Goal: Subscribe to service/newsletter

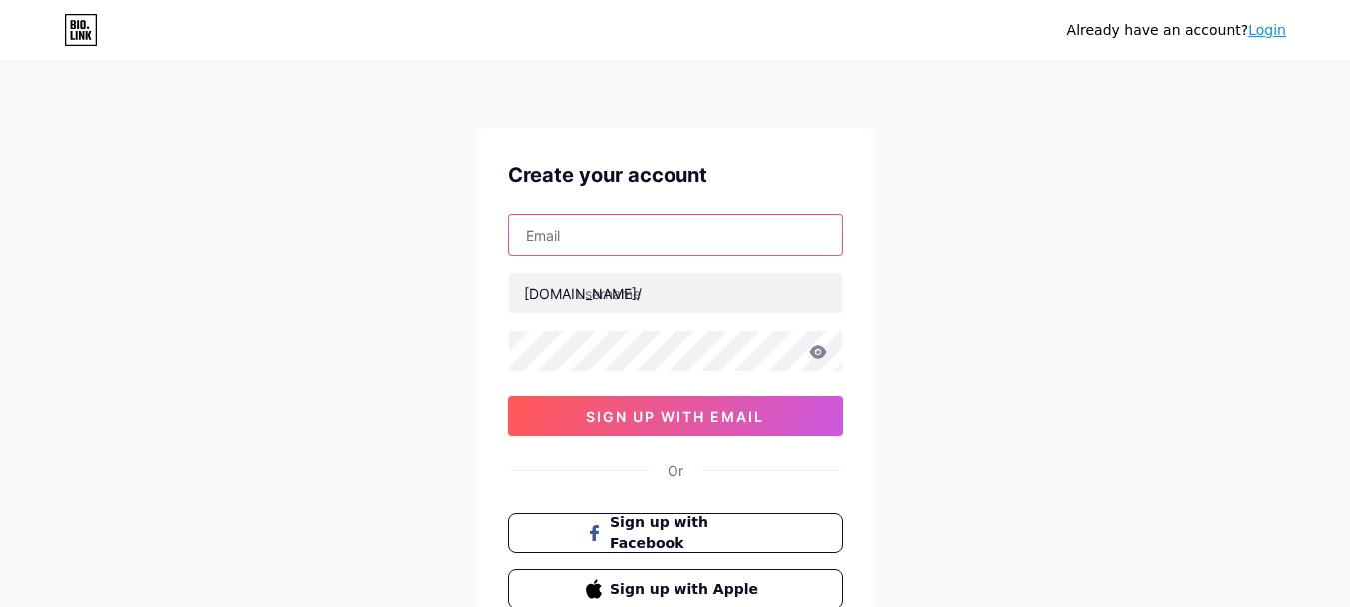
click at [591, 240] on input "text" at bounding box center [676, 235] width 334 height 40
type input "[EMAIL_ADDRESS][DOMAIN_NAME]"
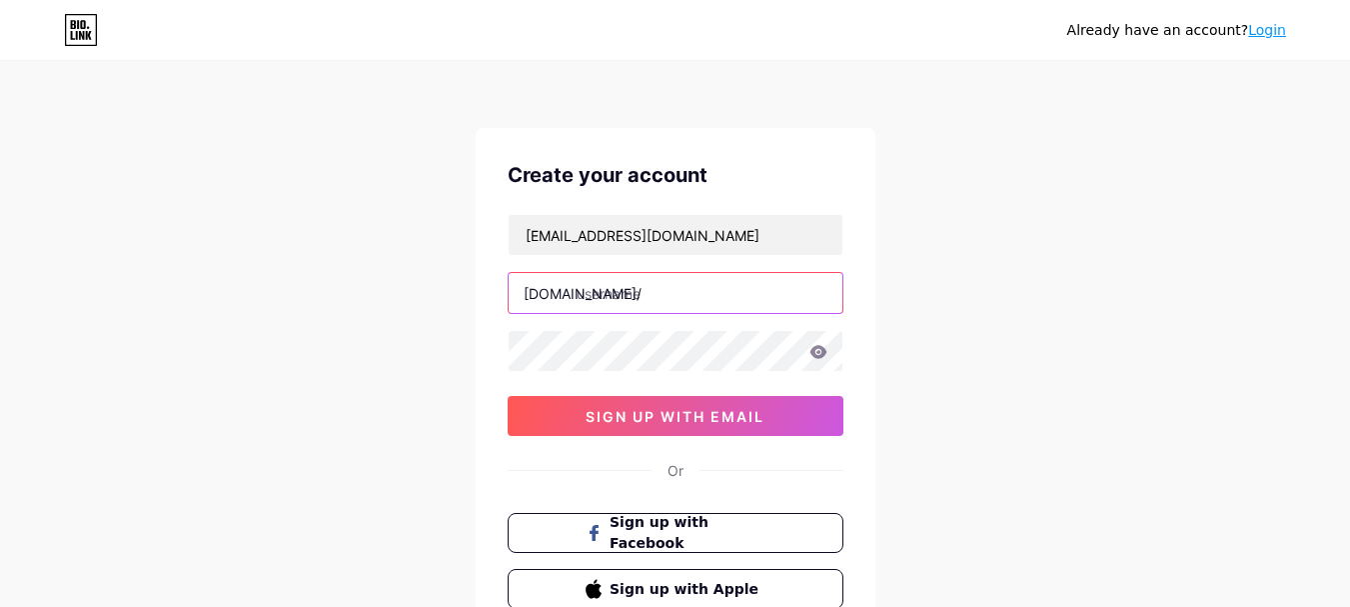
click at [599, 291] on input "text" at bounding box center [676, 293] width 334 height 40
paste input "aronsonorthodontics"
type input "aronsonorthodontics"
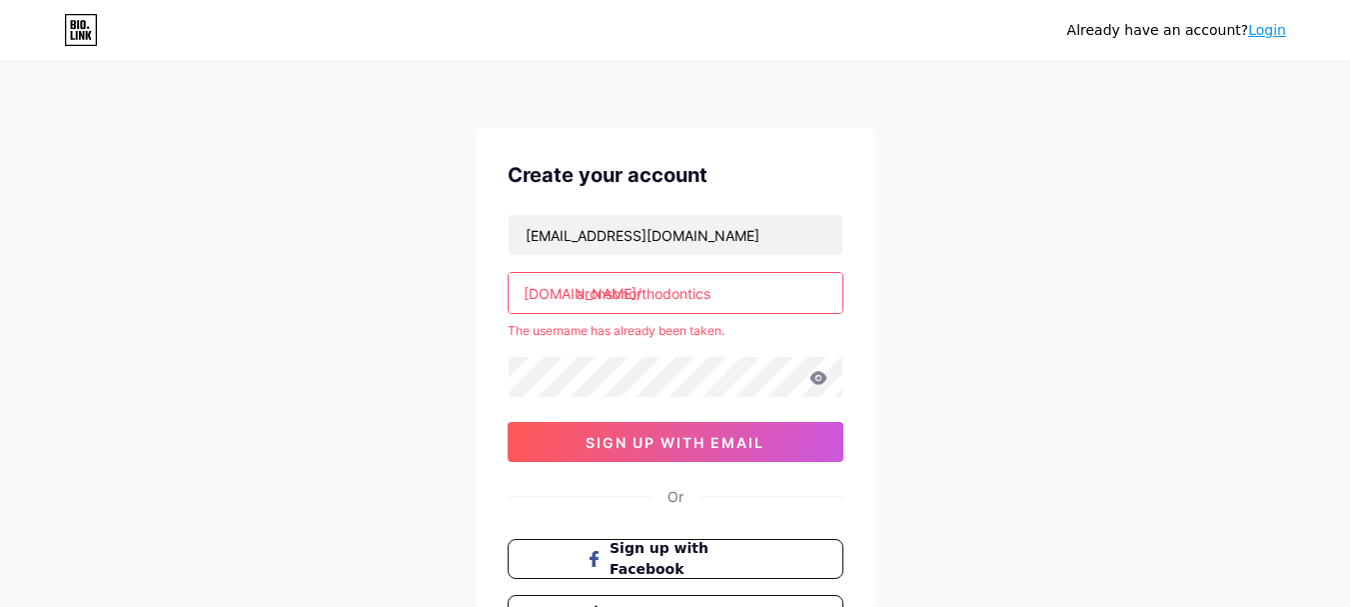
click at [1273, 32] on link "Login" at bounding box center [1267, 30] width 38 height 16
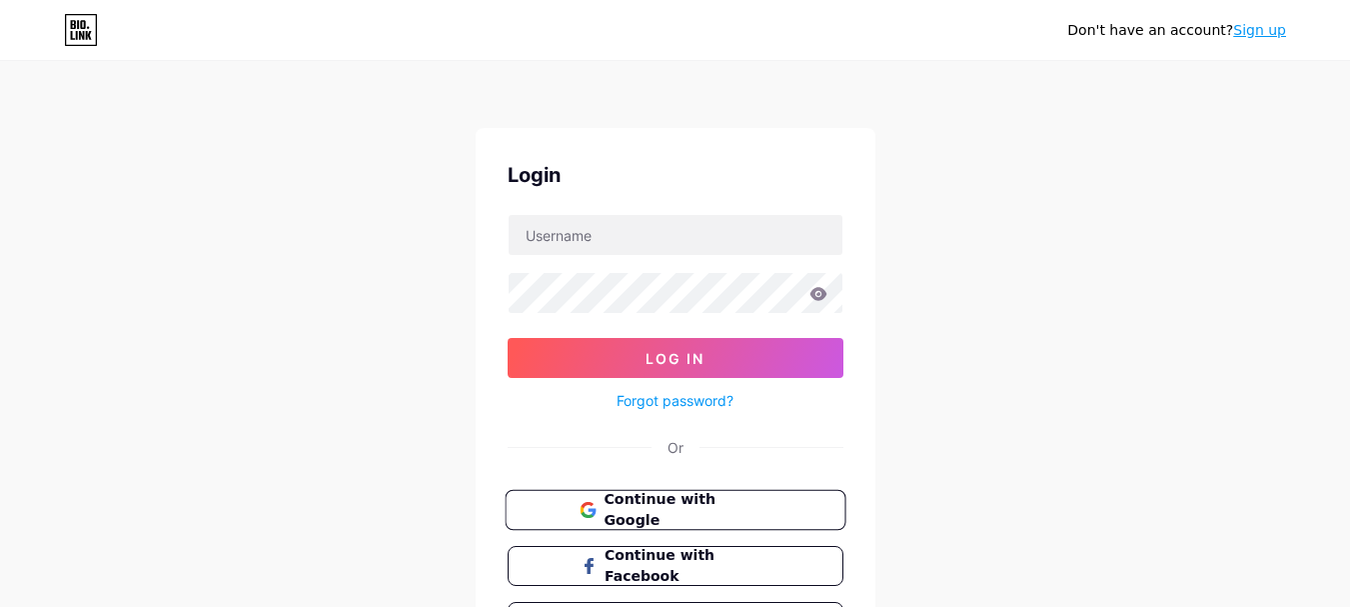
click at [657, 518] on span "Continue with Google" at bounding box center [687, 510] width 167 height 43
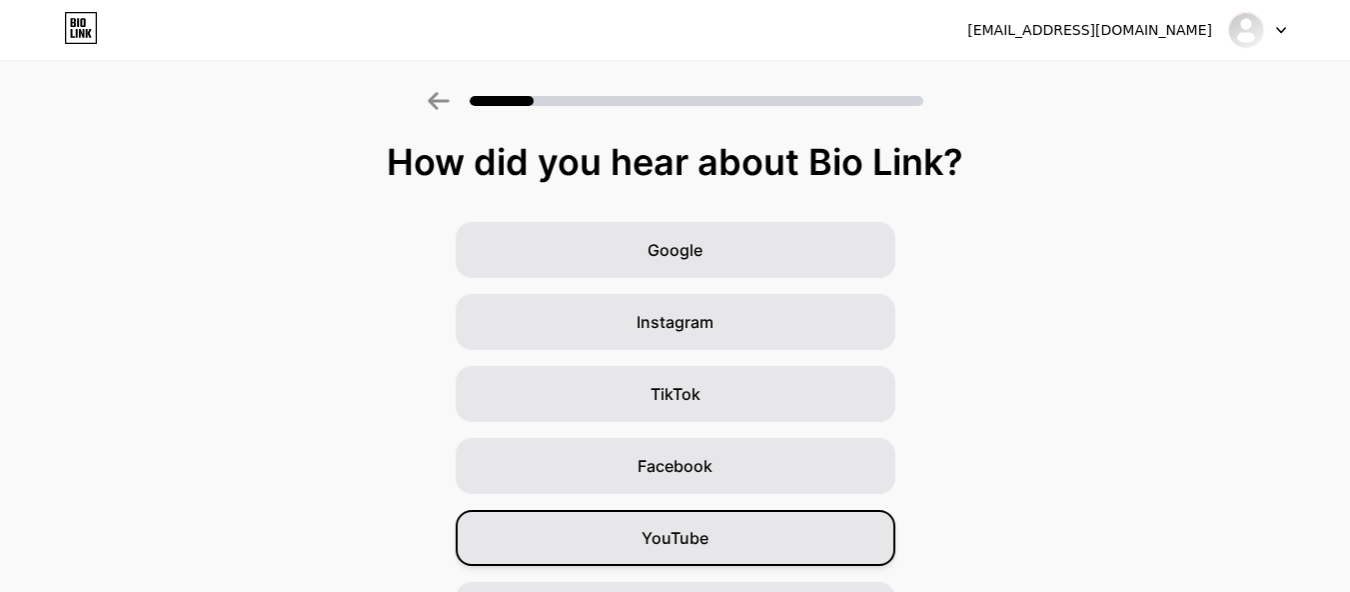
scroll to position [270, 0]
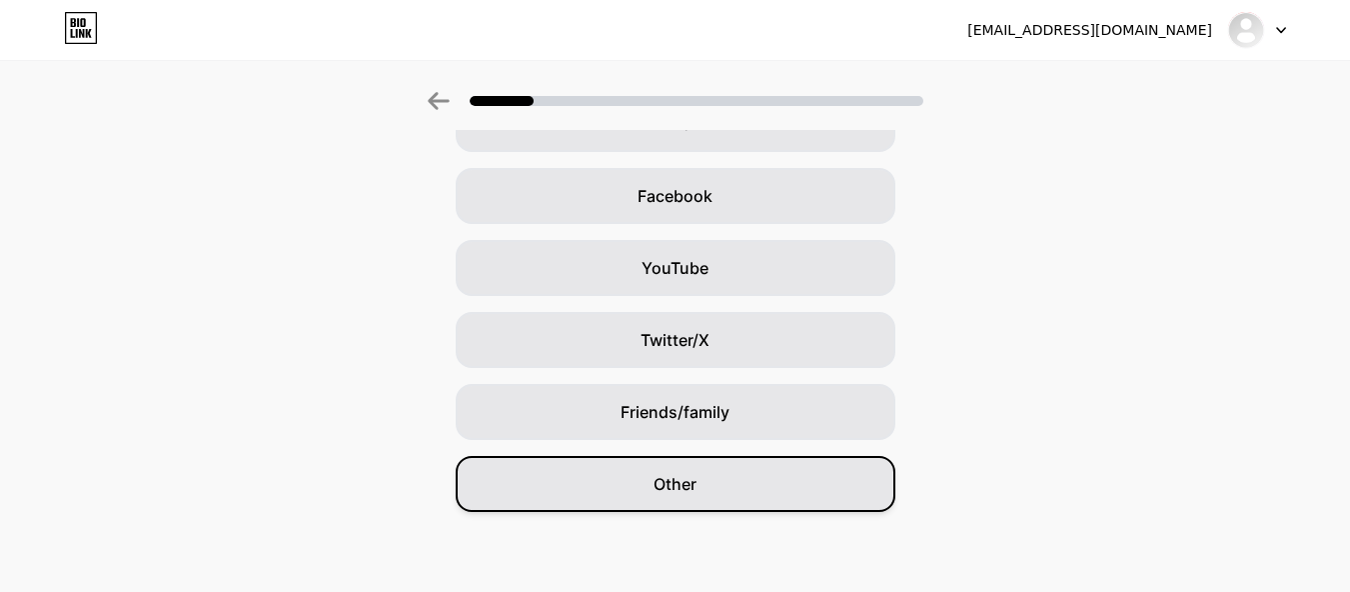
click at [669, 483] on span "Other" at bounding box center [675, 484] width 43 height 24
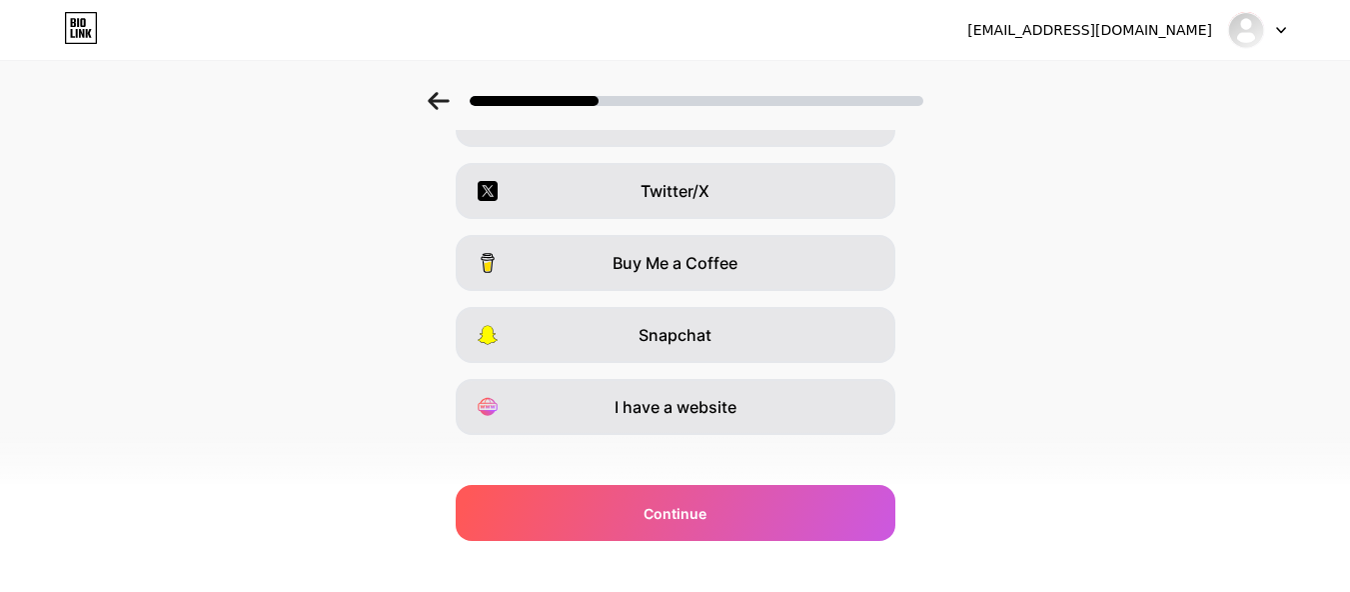
scroll to position [370, 0]
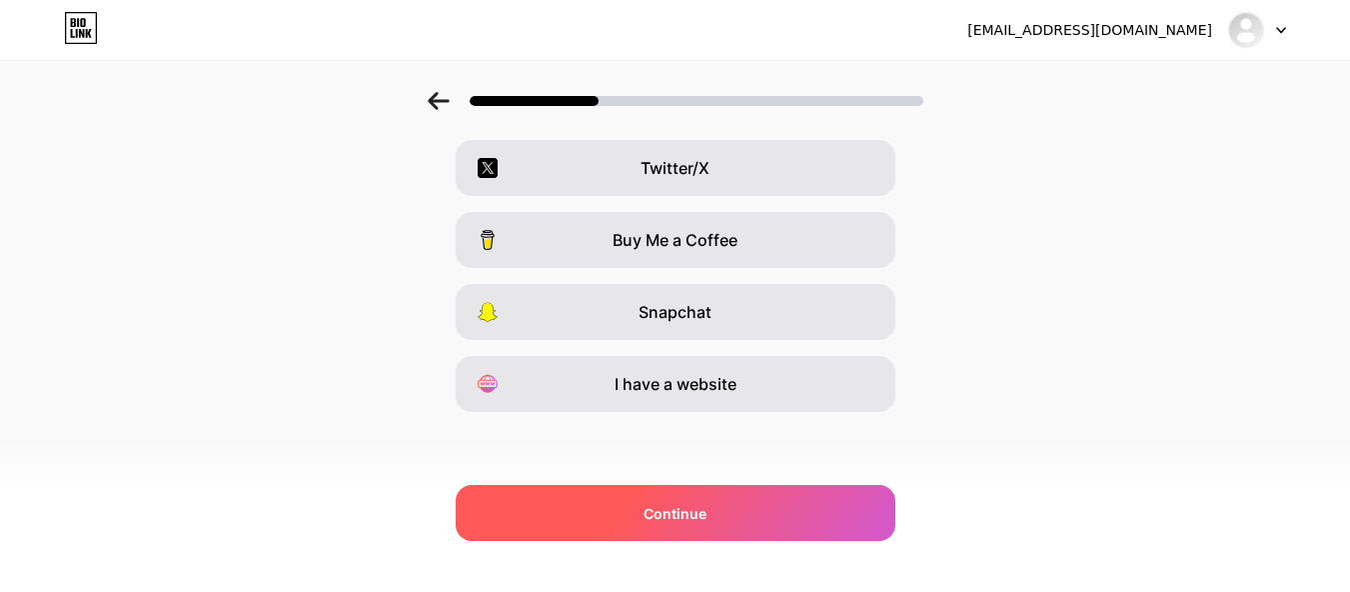
click at [660, 517] on span "Continue" at bounding box center [675, 513] width 63 height 21
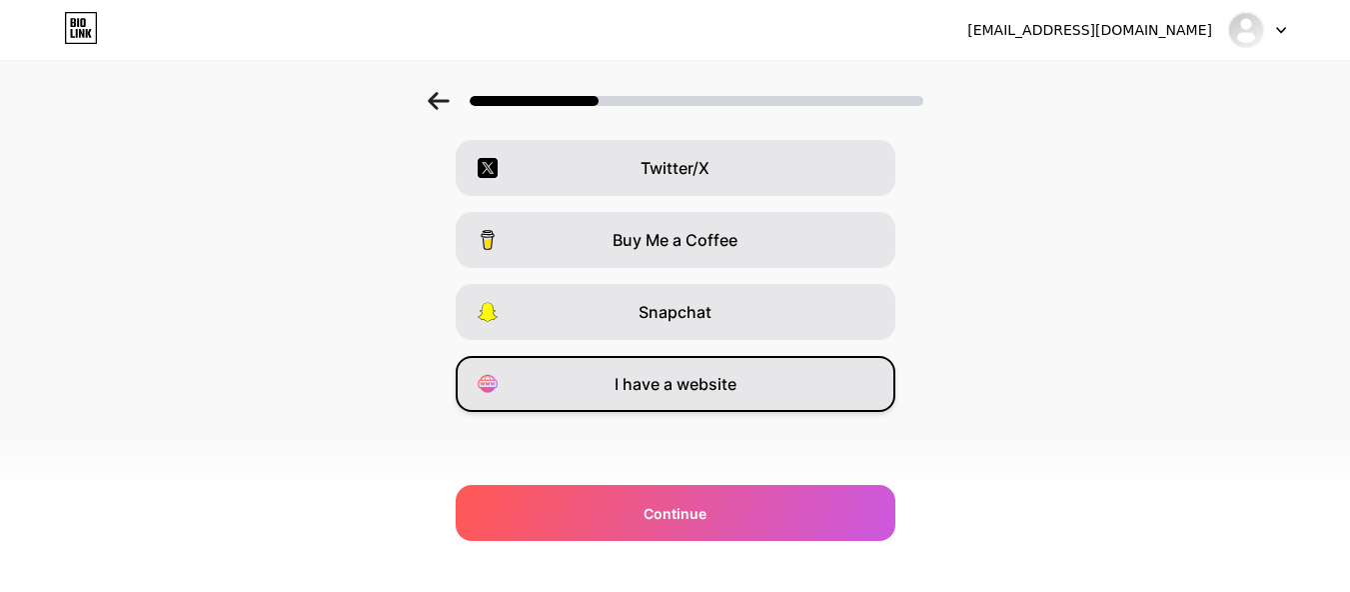
click at [650, 398] on div "I have a website" at bounding box center [676, 384] width 440 height 56
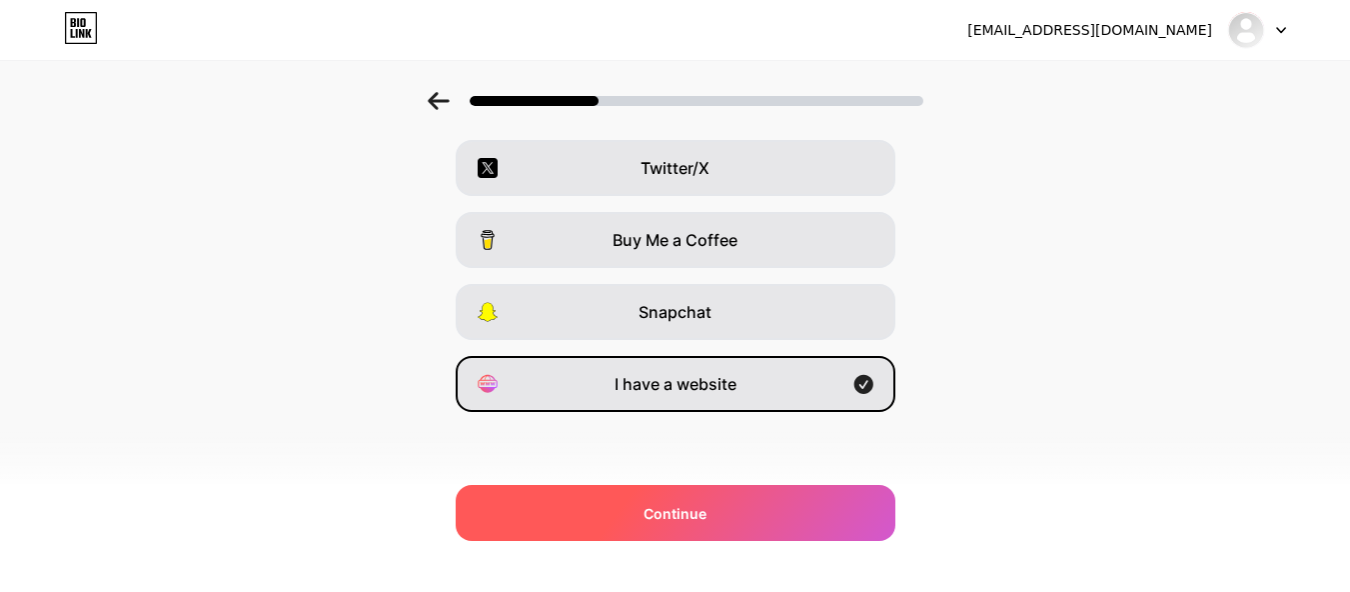
click at [685, 519] on span "Continue" at bounding box center [675, 513] width 63 height 21
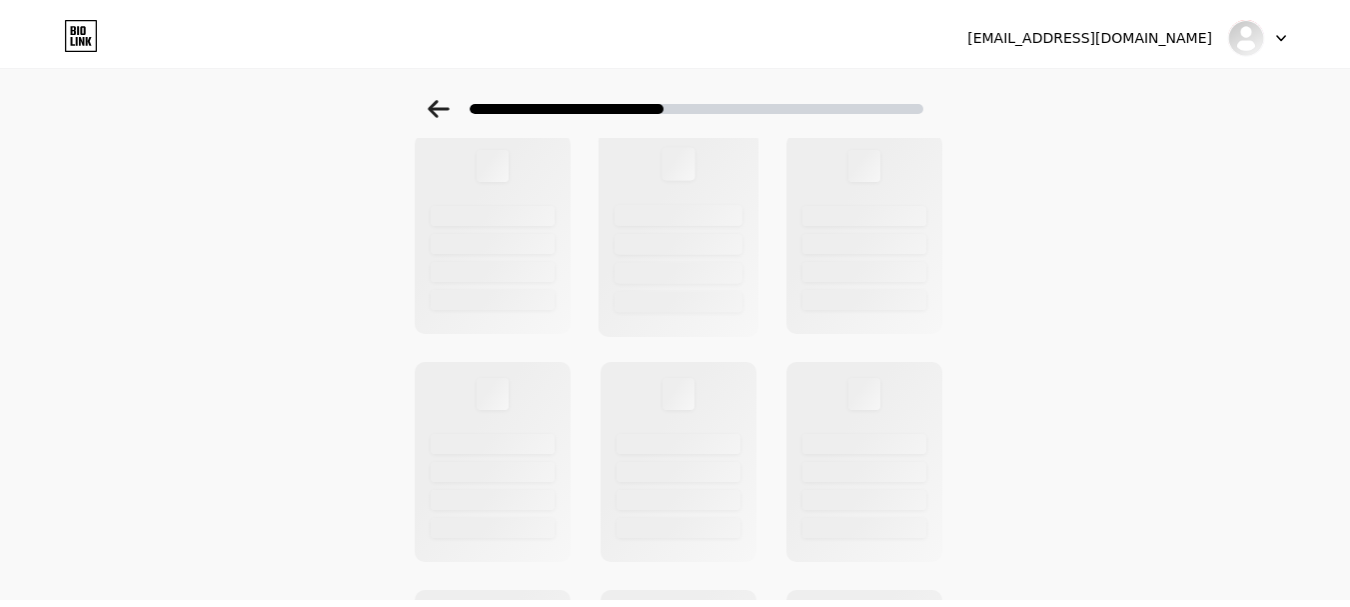
scroll to position [0, 0]
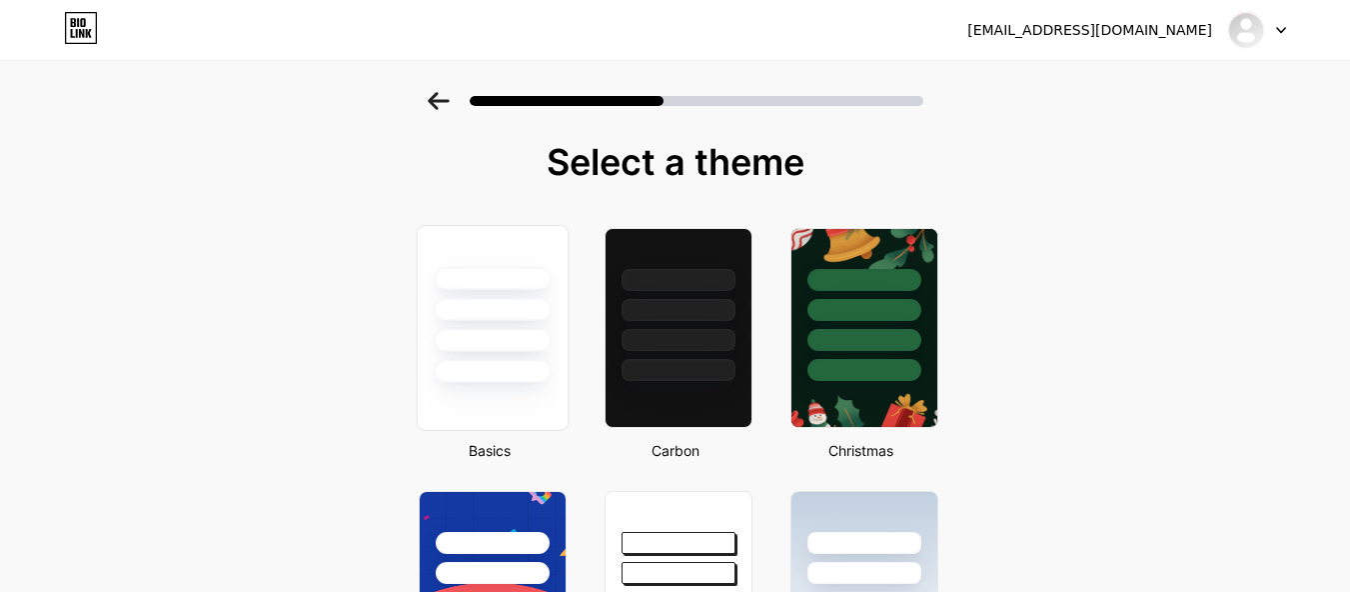
click at [507, 380] on div at bounding box center [492, 371] width 117 height 23
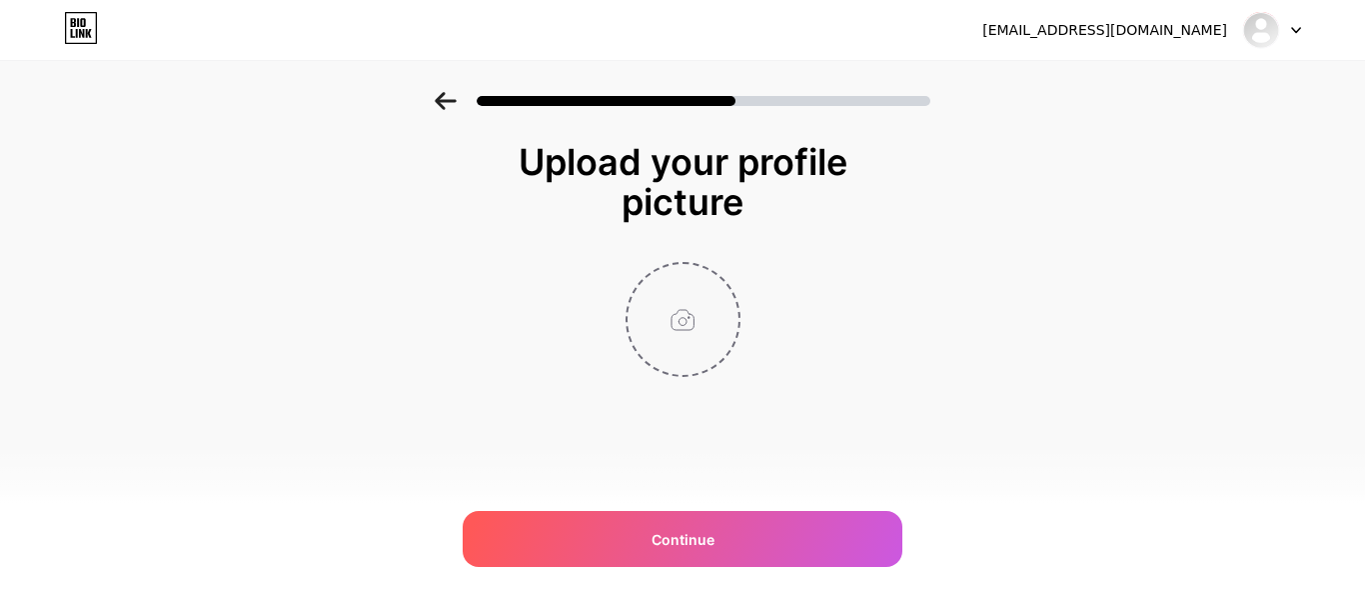
click at [669, 340] on input "file" at bounding box center [683, 319] width 111 height 111
type input "C:\fakepath\new-logo-1024x928.png"
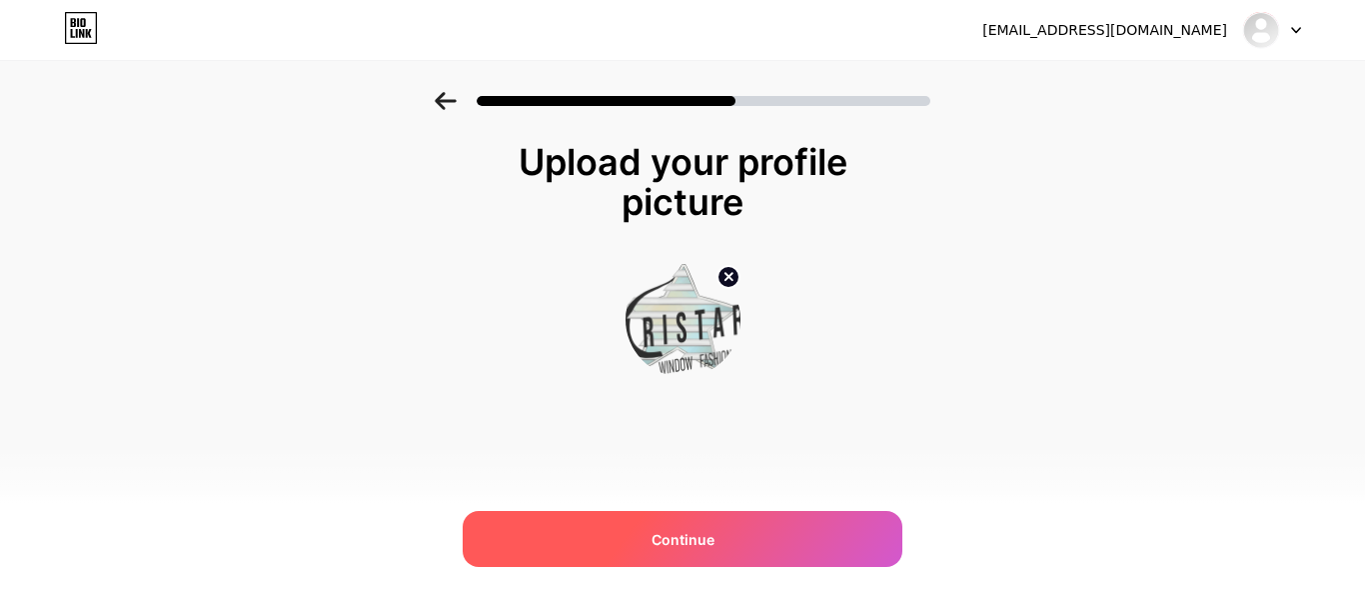
click at [672, 534] on span "Continue" at bounding box center [683, 539] width 63 height 21
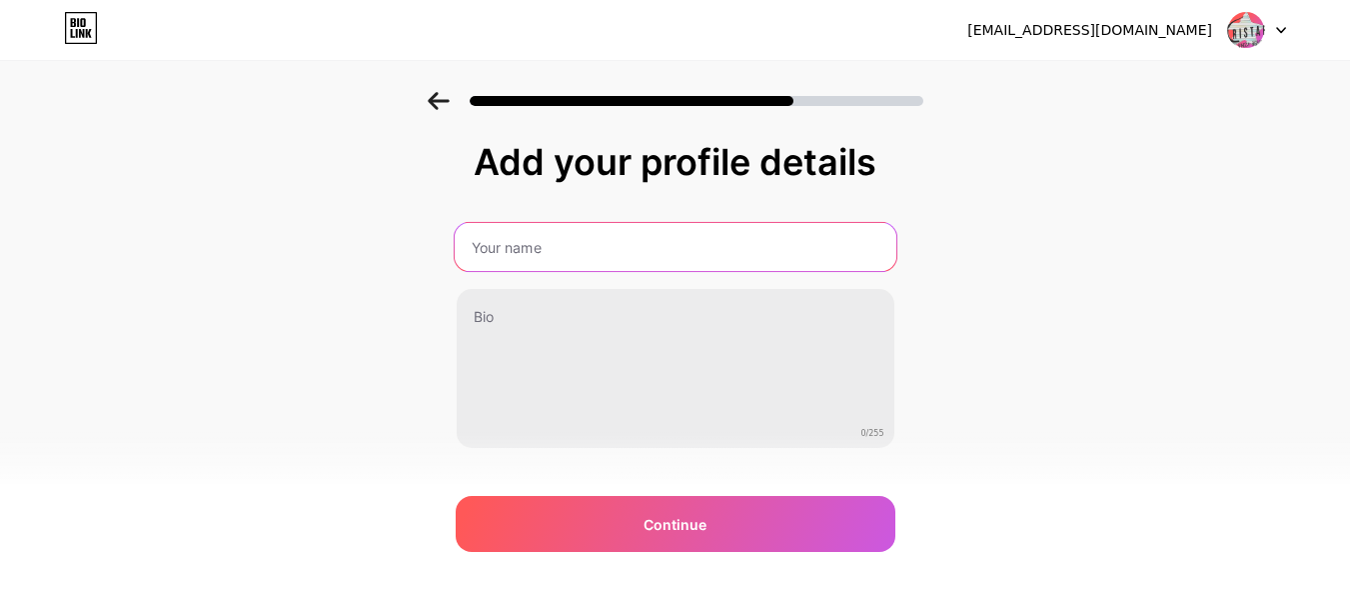
click at [544, 252] on input "text" at bounding box center [675, 247] width 442 height 48
type input "Cristar Window Fashion"
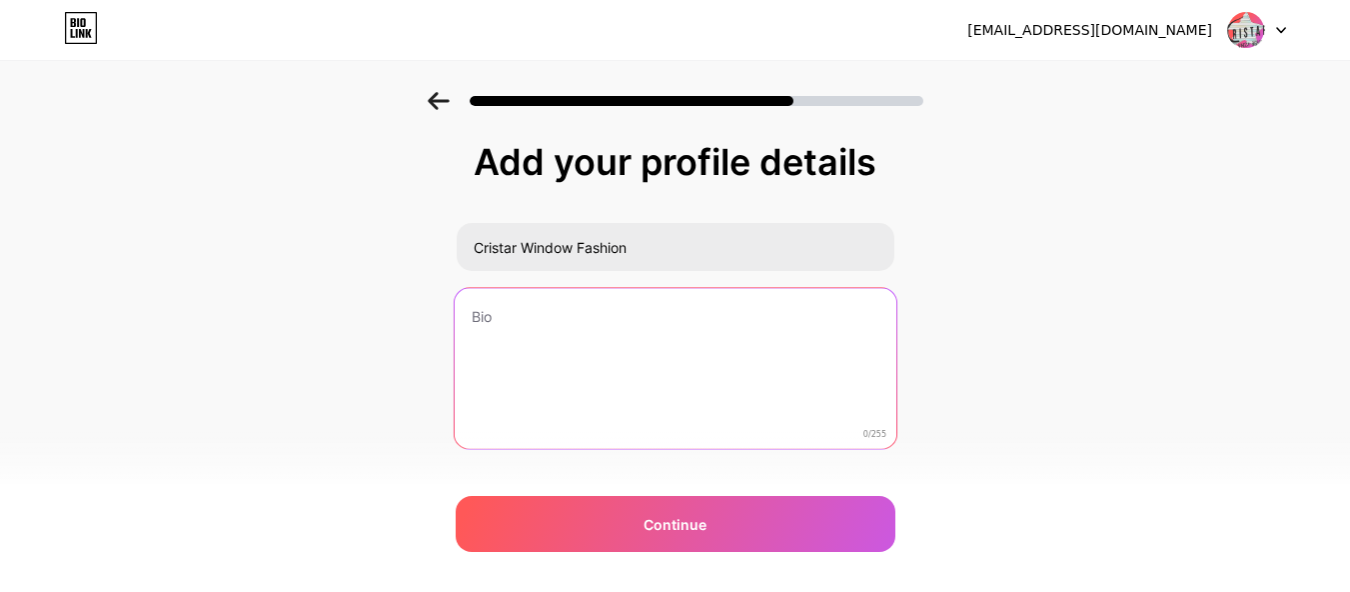
click at [549, 337] on textarea at bounding box center [675, 369] width 442 height 163
click at [536, 339] on textarea at bounding box center [676, 369] width 438 height 161
paste textarea "Cristar Window Fashion provides fashionable custom blinds, shades, and shutters…"
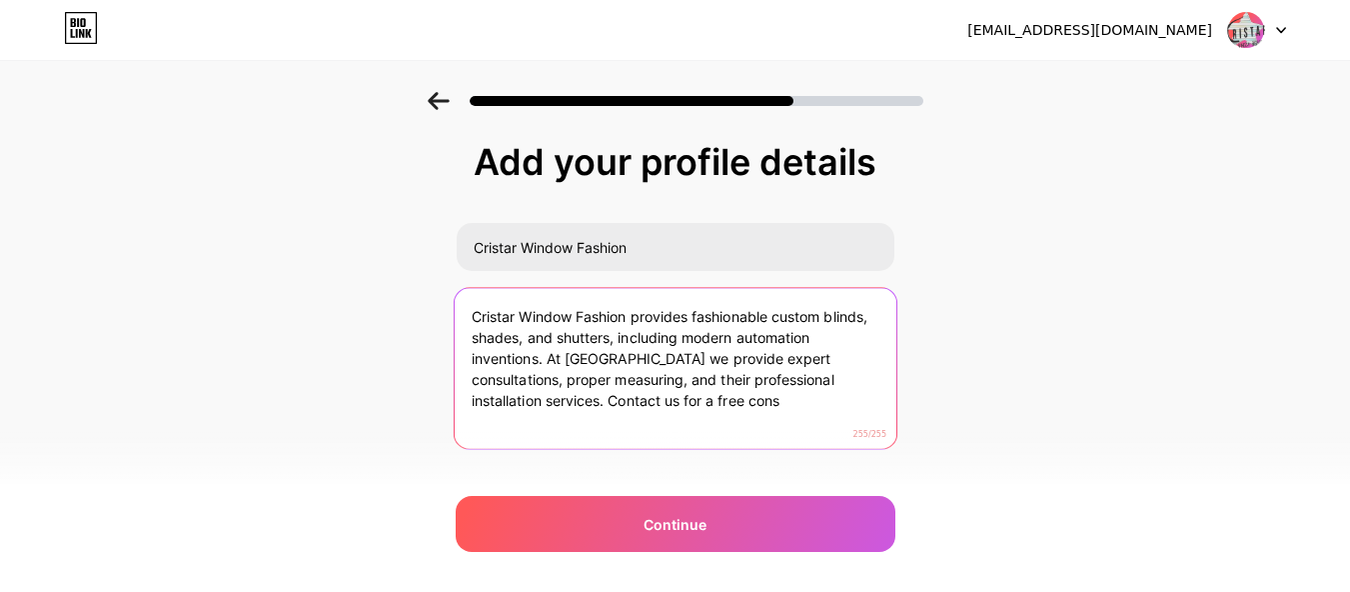
drag, startPoint x: 542, startPoint y: 400, endPoint x: 765, endPoint y: 402, distance: 223.8
click at [765, 402] on textarea "Cristar Window Fashion provides fashionable custom blinds, shades, and shutters…" at bounding box center [675, 369] width 442 height 163
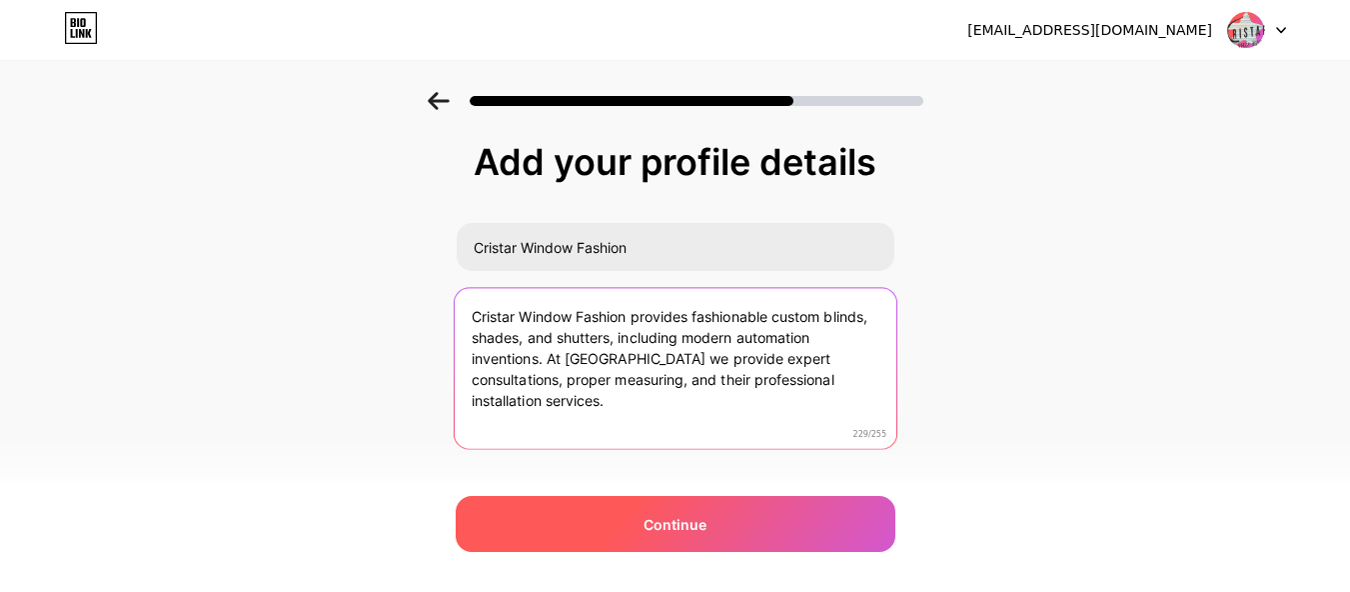
type textarea "Cristar Window Fashion provides fashionable custom blinds, shades, and shutters…"
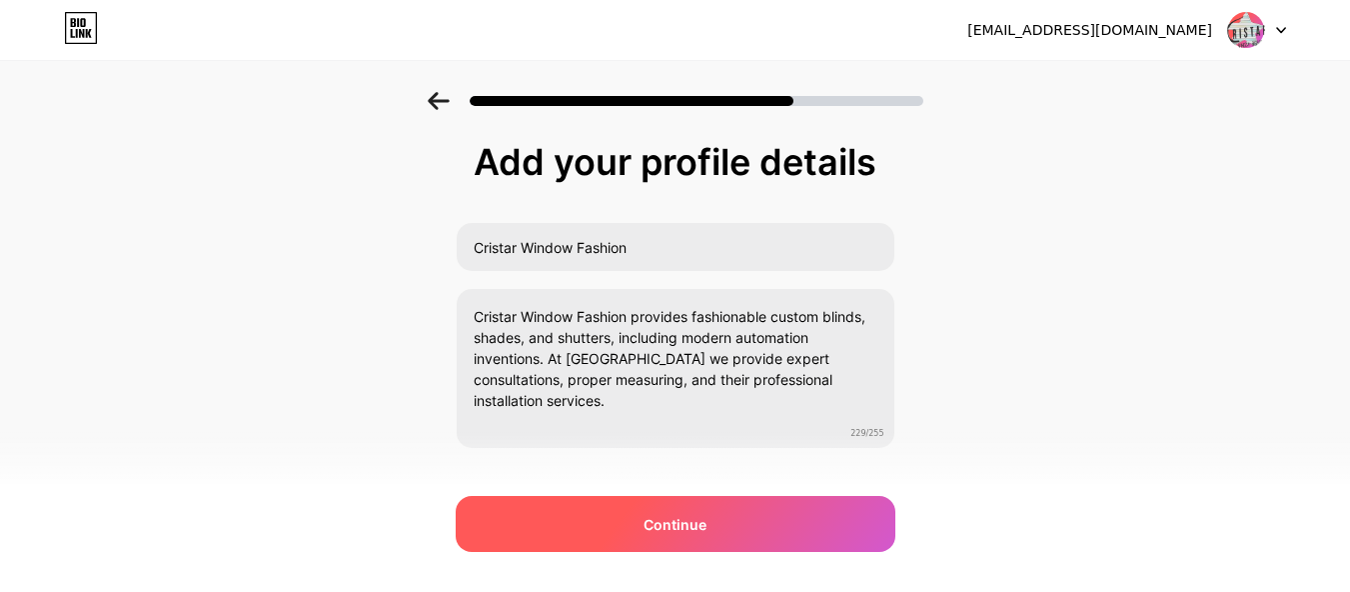
click at [670, 526] on span "Continue" at bounding box center [675, 524] width 63 height 21
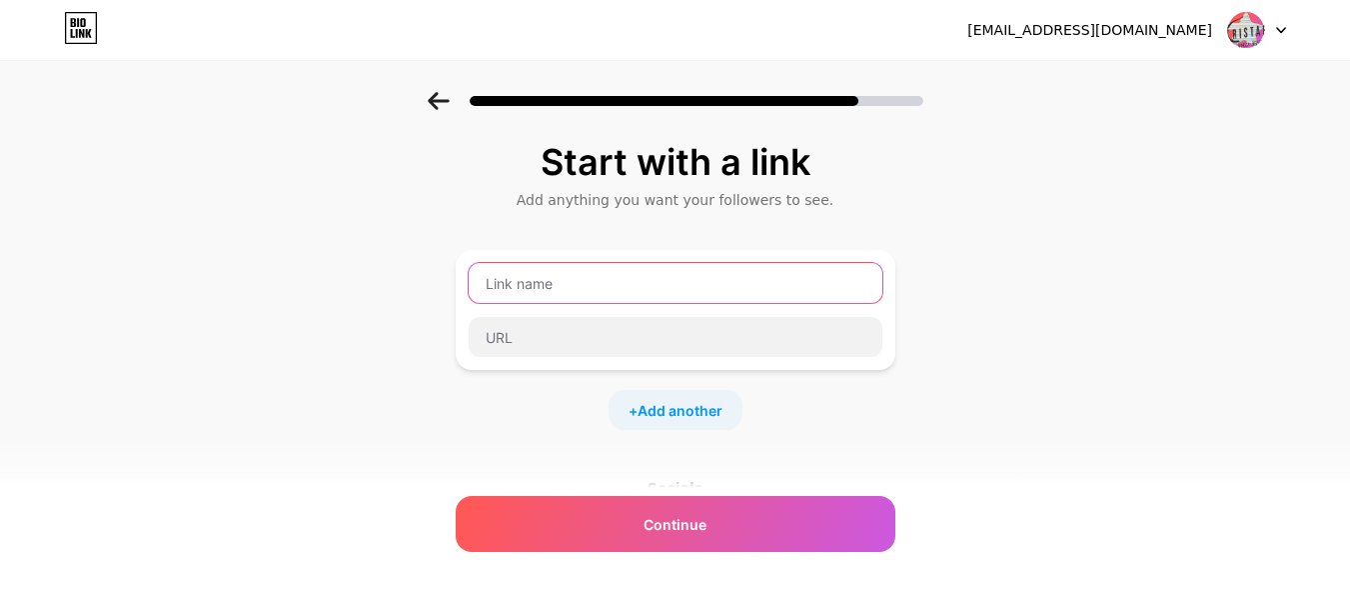
click at [528, 282] on input "text" at bounding box center [676, 283] width 414 height 40
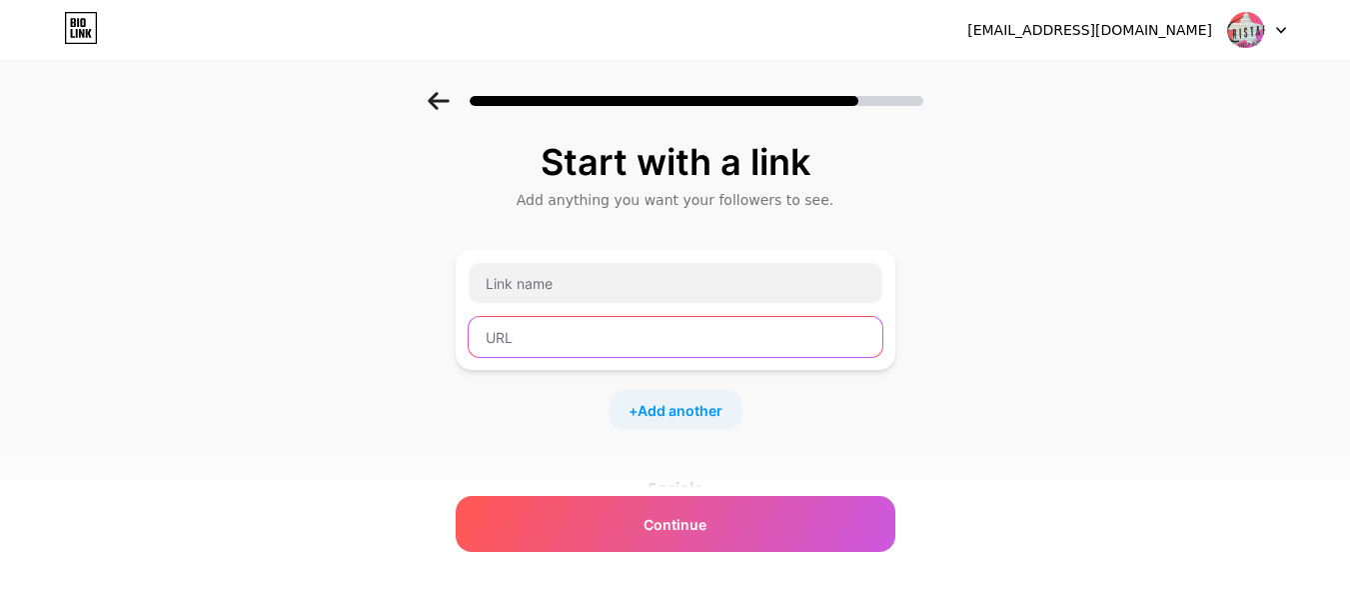
click at [535, 326] on input "text" at bounding box center [676, 337] width 414 height 40
paste input "https://cristarwindowfashion.com/"
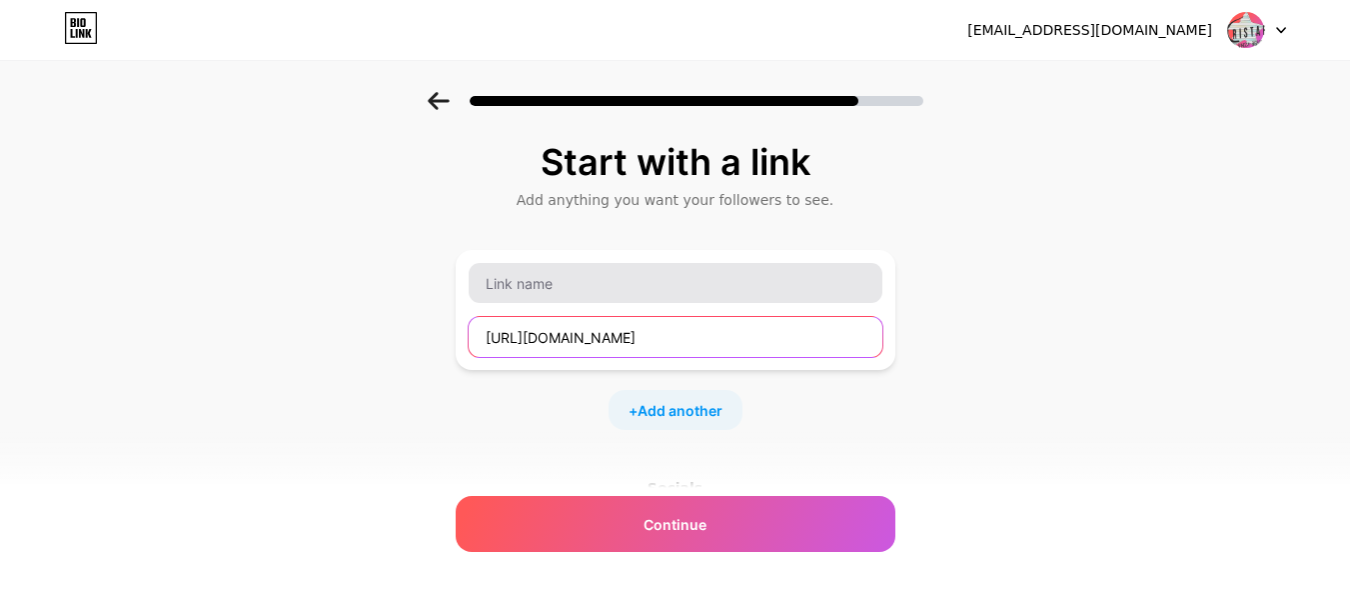
type input "https://cristarwindowfashion.com/"
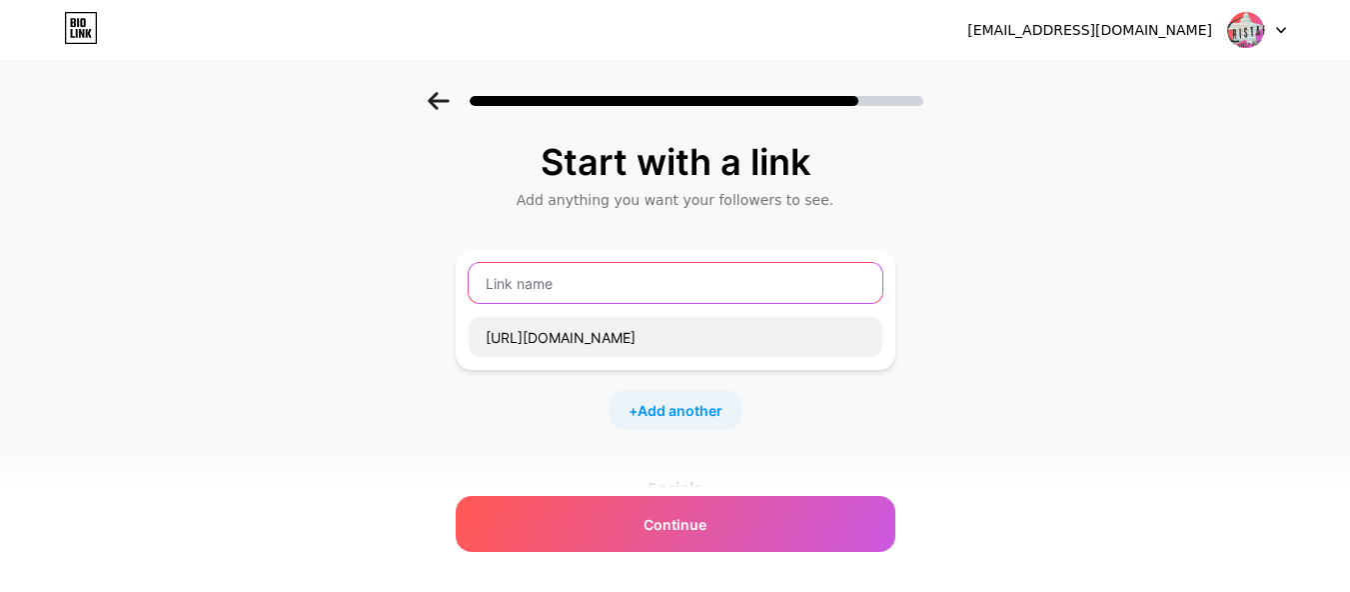
click at [534, 284] on input "text" at bounding box center [676, 283] width 414 height 40
paste input "Website"
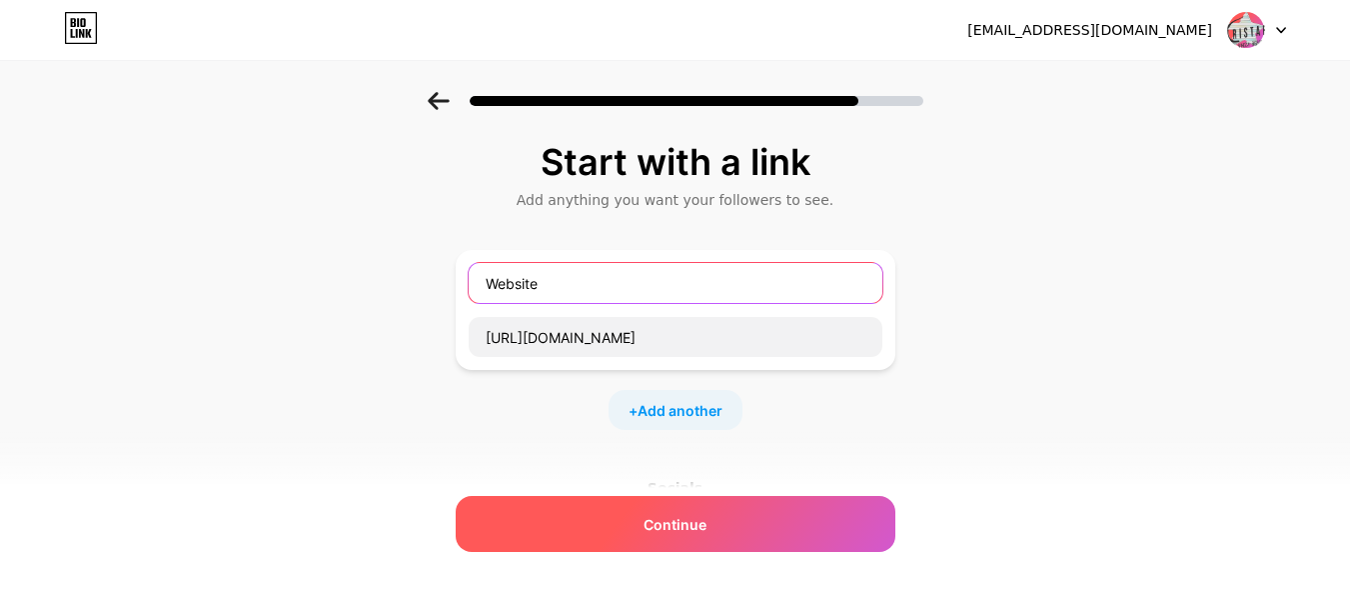
type input "Website"
click at [645, 530] on div "Continue" at bounding box center [676, 524] width 440 height 56
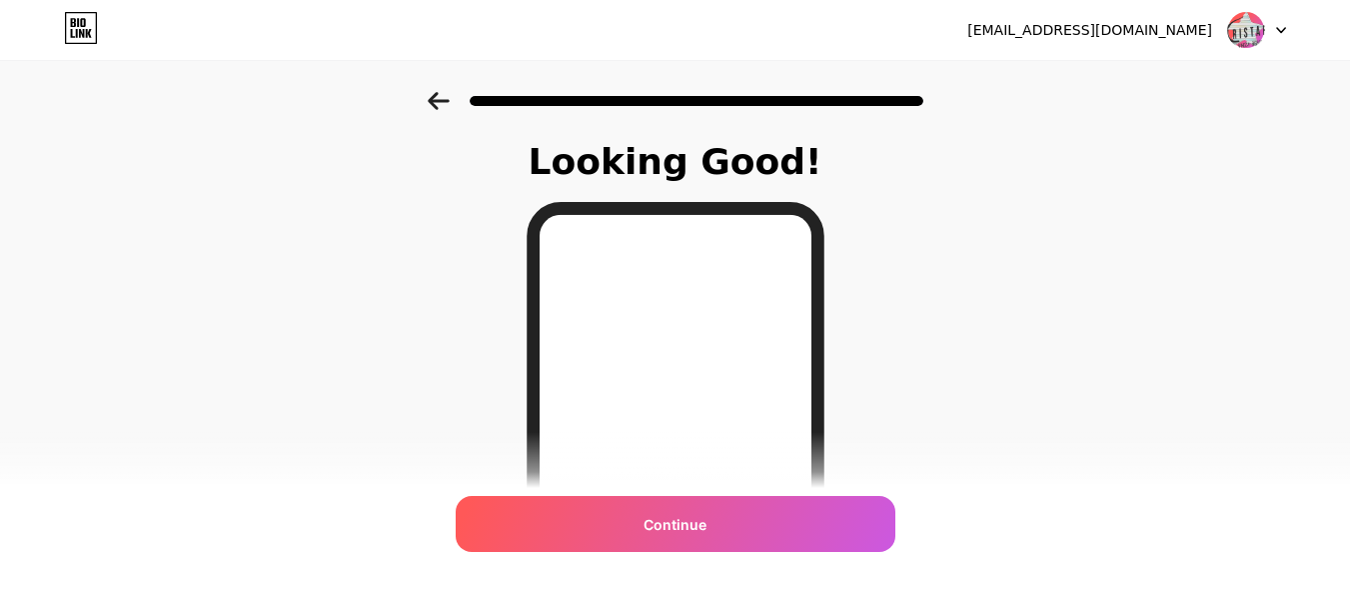
click at [647, 540] on div "Continue" at bounding box center [676, 524] width 440 height 56
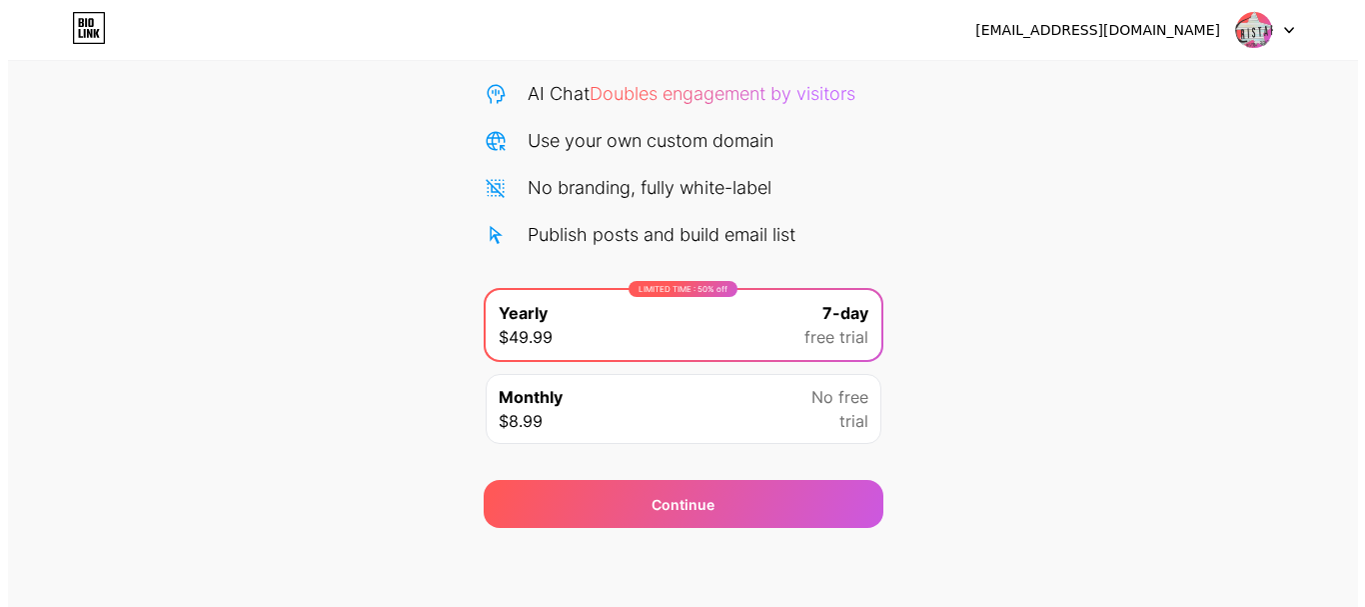
scroll to position [198, 0]
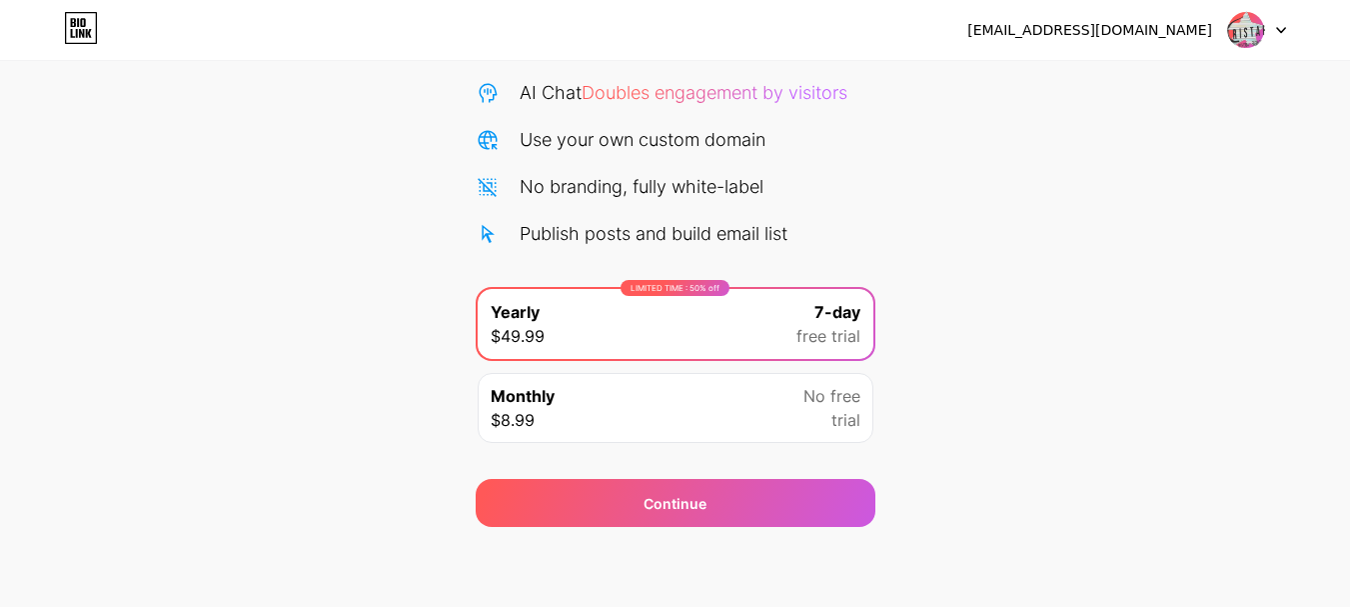
click at [693, 420] on div "Monthly $8.99 No free trial" at bounding box center [676, 408] width 396 height 70
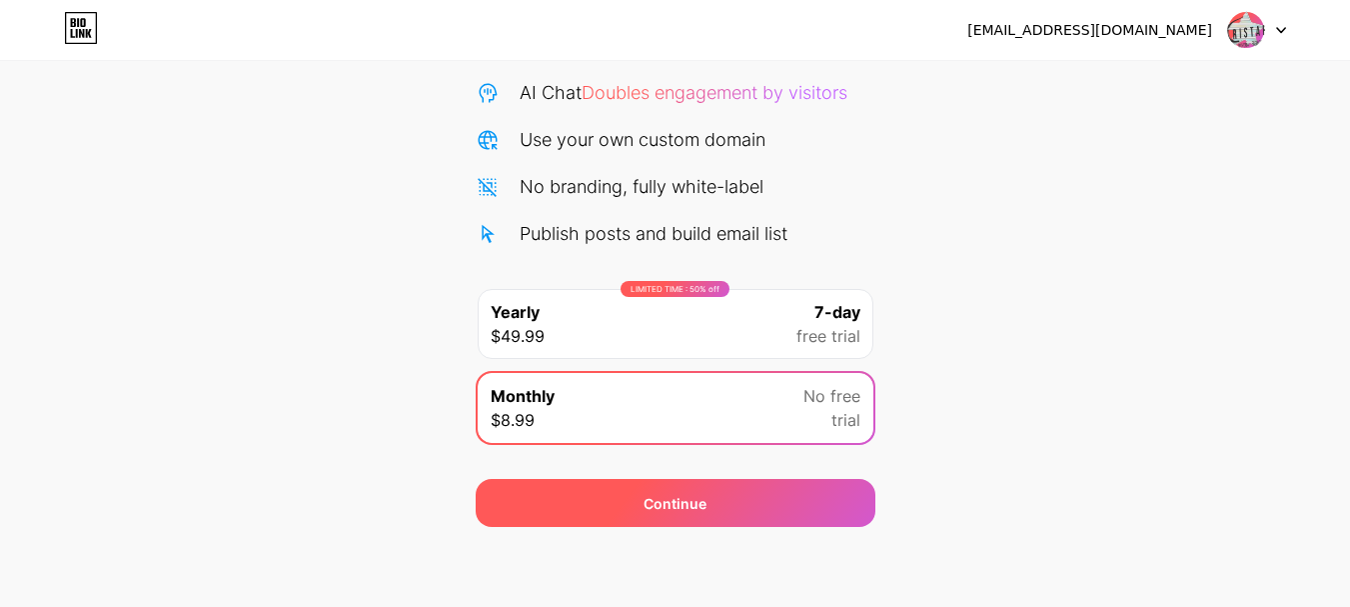
click at [679, 490] on div "Continue" at bounding box center [676, 503] width 400 height 48
